Goal: Browse casually

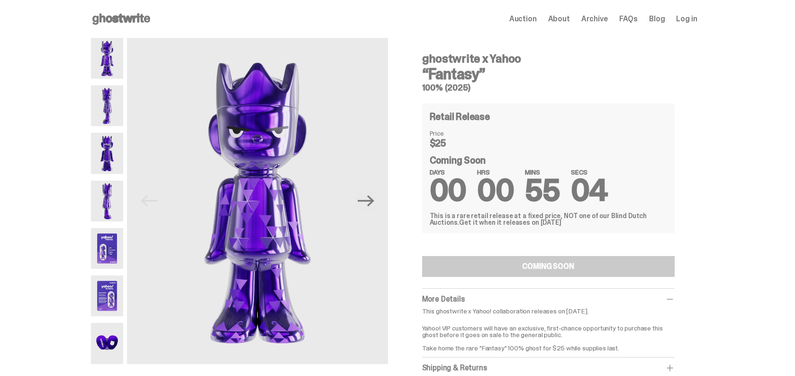
click at [111, 258] on img at bounding box center [107, 248] width 33 height 41
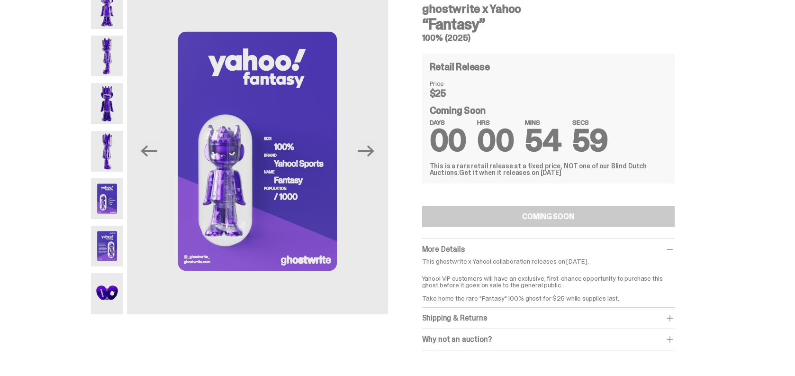
scroll to position [57, 0]
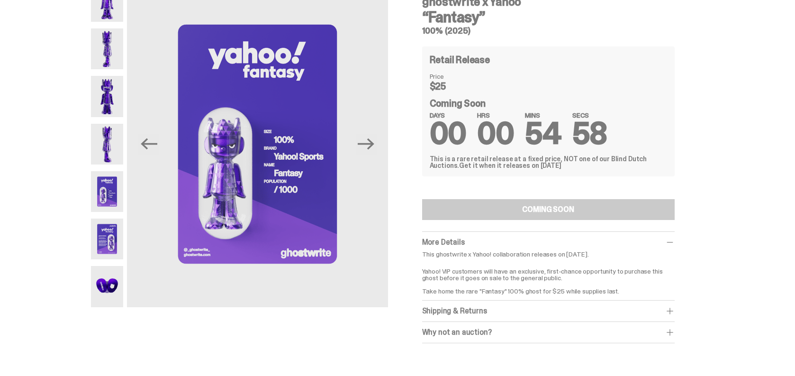
click at [111, 286] on img at bounding box center [107, 286] width 33 height 41
